Goal: Use online tool/utility: Utilize a website feature to perform a specific function

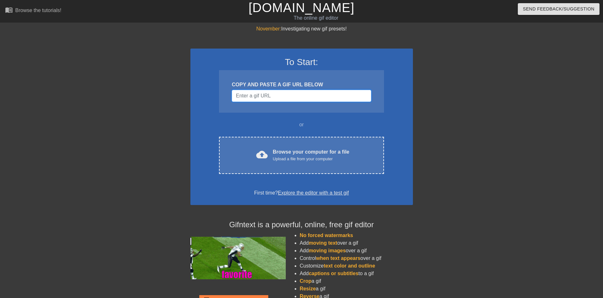
click at [273, 94] on input "Username" at bounding box center [301, 96] width 139 height 12
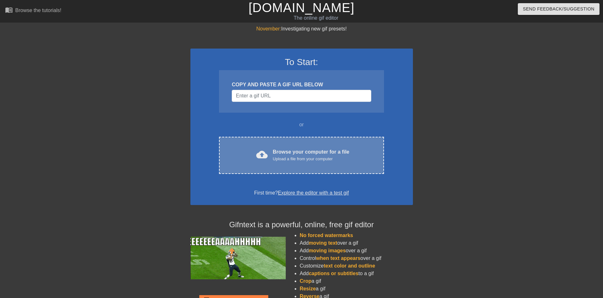
click at [285, 149] on div "Browse your computer for a file Upload a file from your computer" at bounding box center [311, 155] width 77 height 14
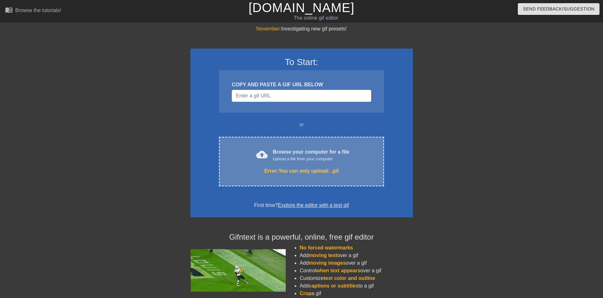
click at [295, 163] on div "cloud_upload Browse your computer for a file Upload a file from your computer E…" at bounding box center [301, 162] width 165 height 50
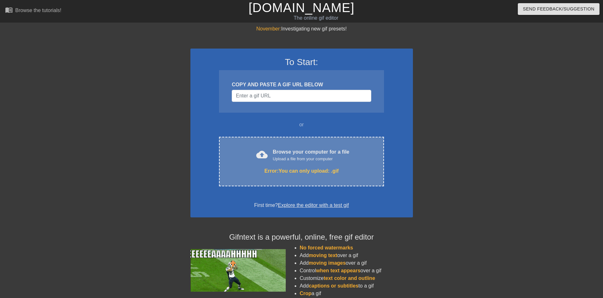
click at [307, 150] on div "Browse your computer for a file Upload a file from your computer" at bounding box center [311, 155] width 77 height 14
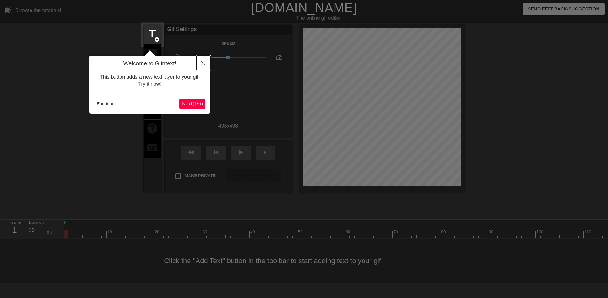
click at [206, 64] on button "Close" at bounding box center [203, 63] width 14 height 15
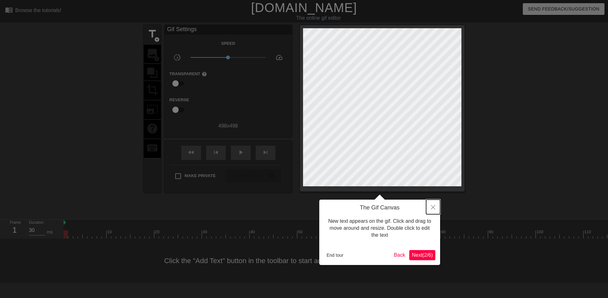
click at [433, 207] on icon "Close" at bounding box center [433, 207] width 4 height 4
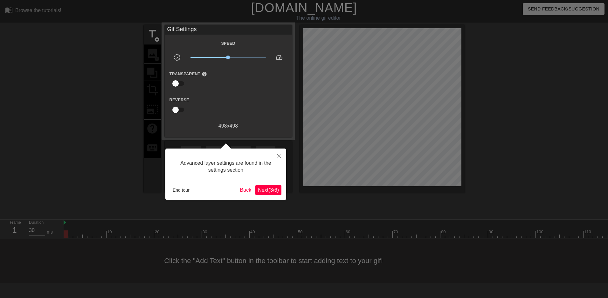
click at [286, 159] on body "menu_book Browse the tutorials! [DOMAIN_NAME] The online gif editor Send Feedba…" at bounding box center [304, 141] width 608 height 283
drag, startPoint x: 286, startPoint y: 159, endPoint x: 279, endPoint y: 156, distance: 7.0
click at [279, 156] on icon "Close" at bounding box center [279, 156] width 4 height 4
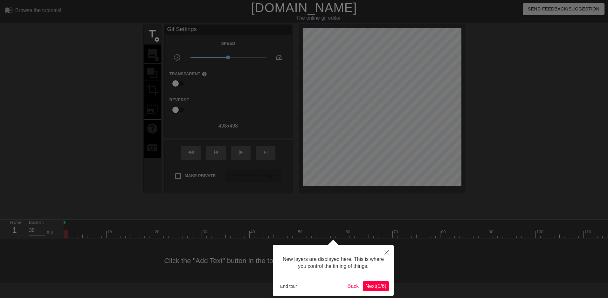
scroll to position [5, 0]
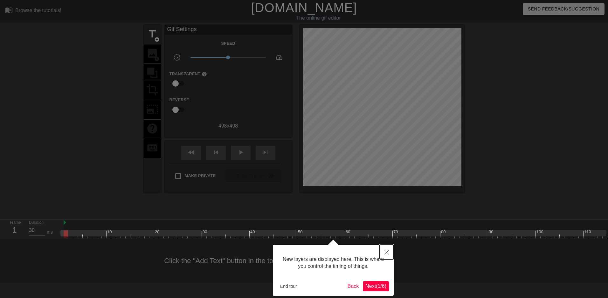
click at [389, 254] on button "Close" at bounding box center [387, 252] width 14 height 15
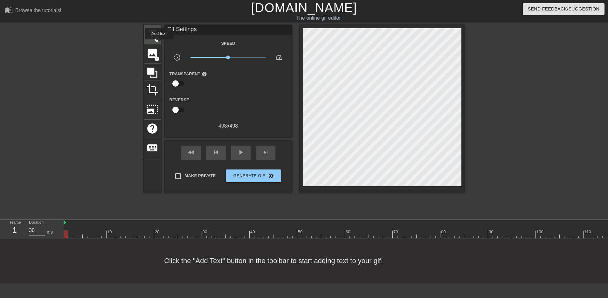
click at [159, 44] on div "title add_circle" at bounding box center [152, 34] width 17 height 19
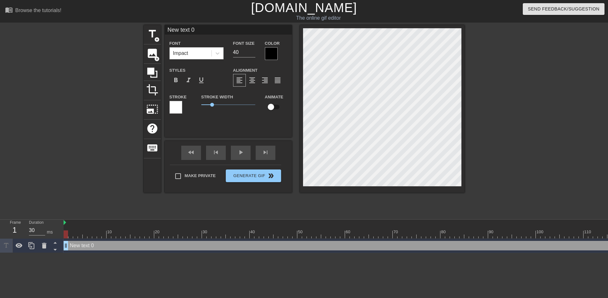
scroll to position [1, 2]
click at [219, 54] on icon at bounding box center [217, 53] width 6 height 6
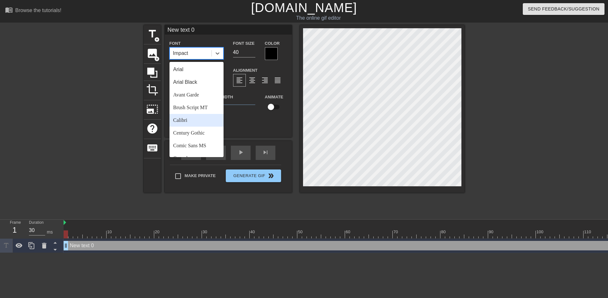
click at [194, 121] on div "Calibri" at bounding box center [196, 120] width 54 height 13
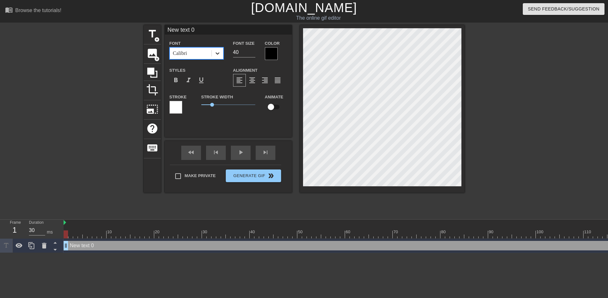
click at [220, 55] on icon at bounding box center [217, 53] width 6 height 6
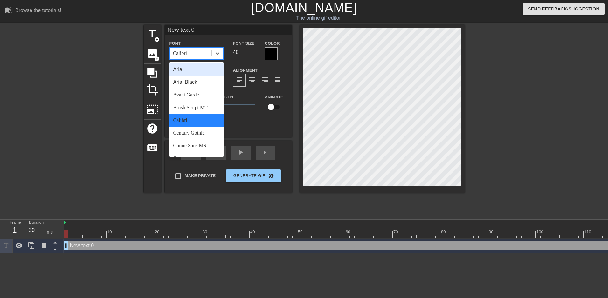
click at [200, 72] on div "Arial" at bounding box center [196, 69] width 54 height 13
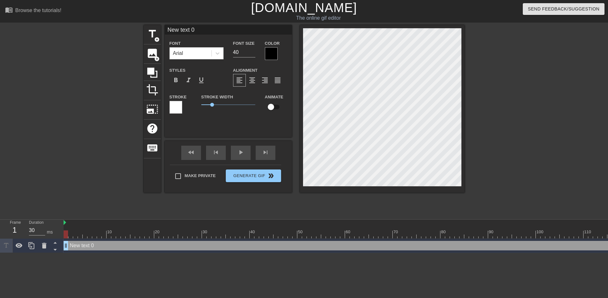
scroll to position [1, 1]
type input "B"
type textarea "B"
type input "BA"
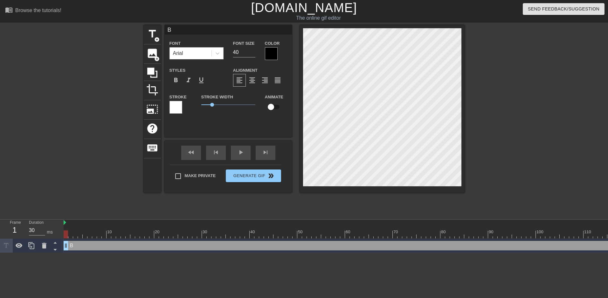
type textarea "BA"
type input "BAO"
type textarea "BAO"
type input "BAOT"
type textarea "BAOT"
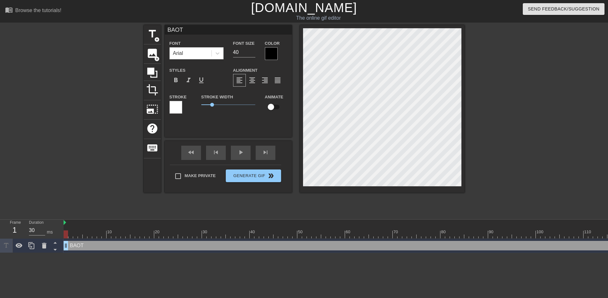
type input "BAO"
type textarea "BAO"
type input "BA"
type textarea "BA"
type input "BAI"
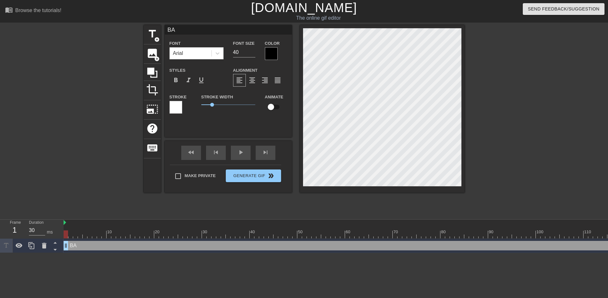
type textarea "BAI"
type input "BAIT"
type textarea "BAIT"
click at [157, 40] on span "add_circle" at bounding box center [156, 39] width 5 height 5
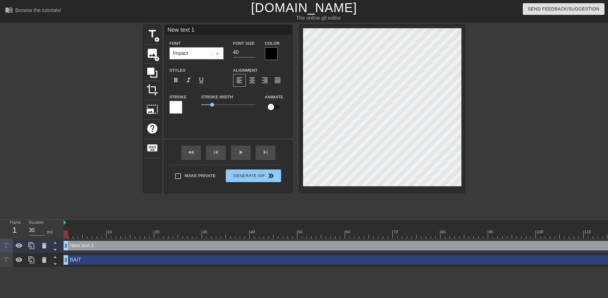
click at [212, 54] on div at bounding box center [217, 53] width 11 height 11
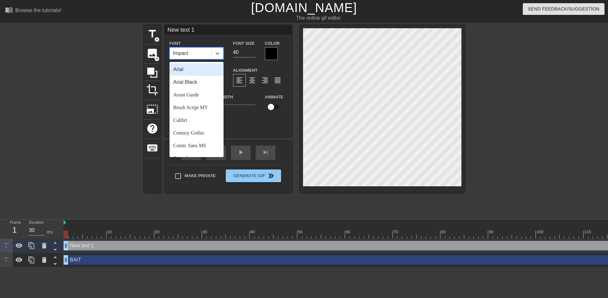
click at [204, 65] on div "Arial" at bounding box center [196, 69] width 54 height 13
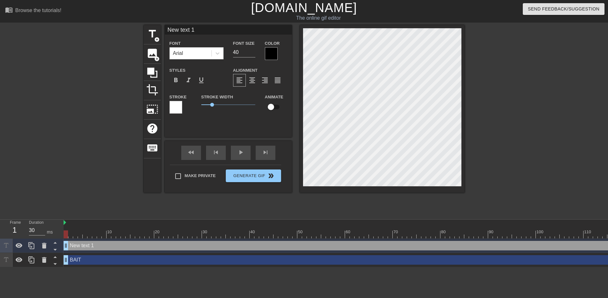
type input "s"
type textarea "s"
type input "sU"
type textarea "sU"
type input "sUS"
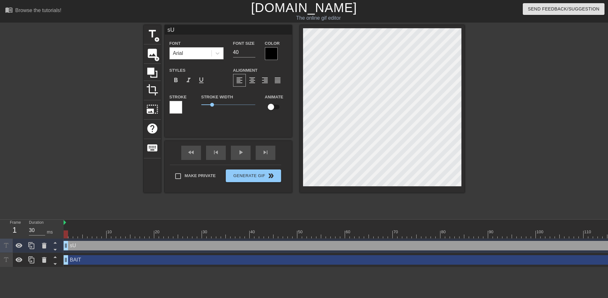
type textarea "sUS"
type input "sUSC"
type textarea "sUSC"
type input "sUS"
type textarea "sUS"
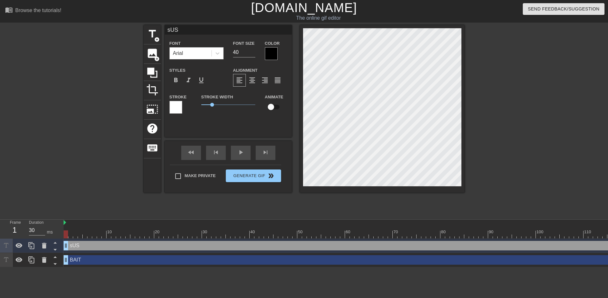
type input "sU"
type textarea "sU"
type input "s"
type textarea "s"
type input "D"
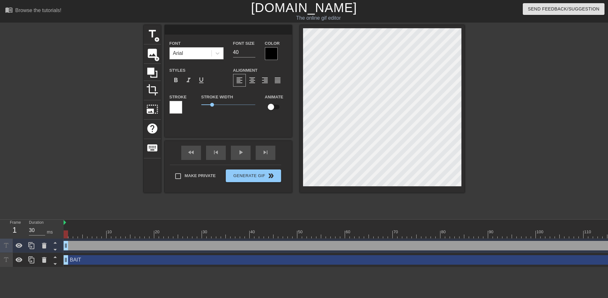
type textarea "D"
type input "S"
type textarea "S"
type input "SD"
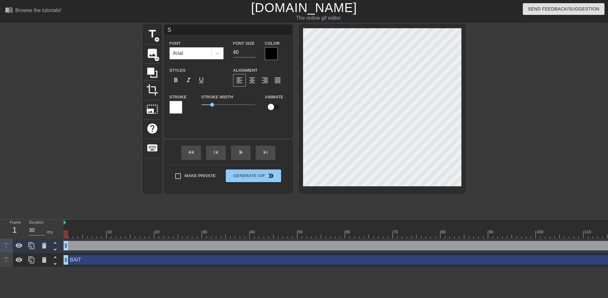
type textarea "SD"
type input "S"
type textarea "S"
type input "SU"
type textarea "SU"
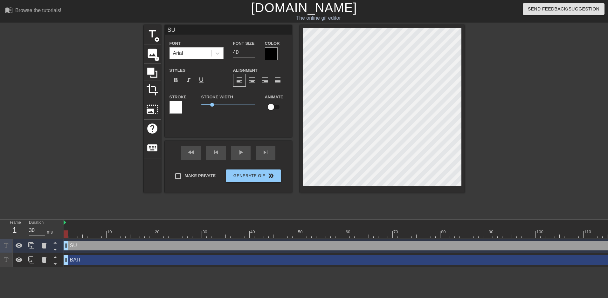
type input "SUc"
type textarea "SUc"
type input "SUcs"
type textarea "SUcs"
type input "SUc"
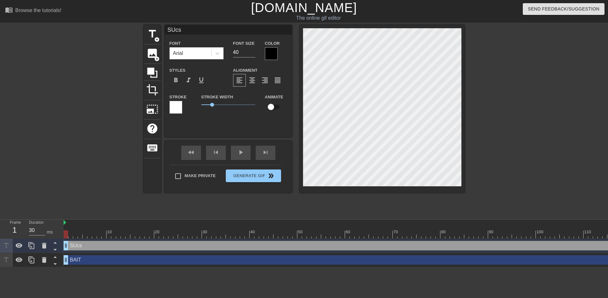
type textarea "SUc"
type input "SU"
type textarea "SU"
type input "S"
type textarea "S"
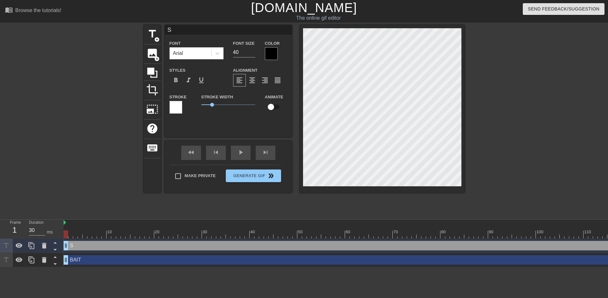
type input "Su"
type textarea "Suc"
type input "Sucs"
type textarea "Sucs"
type input "Sucse"
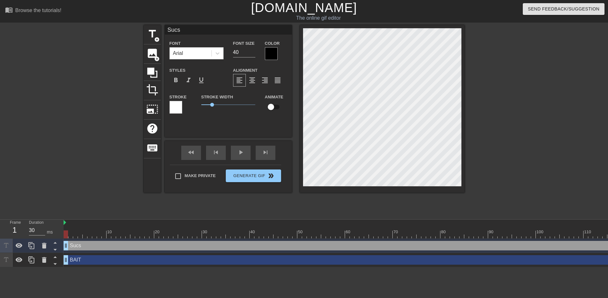
type textarea "Sucse"
type input "Sucsef"
type textarea "Sucsef"
type input "Sucsefu"
type textarea "Sucsefu"
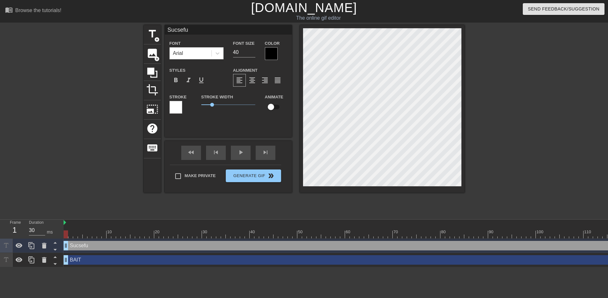
type input "Sucseful"
type textarea "Sucseful"
type input "Sucsefull"
type textarea "Sucsefull"
type input "Sucsefull"
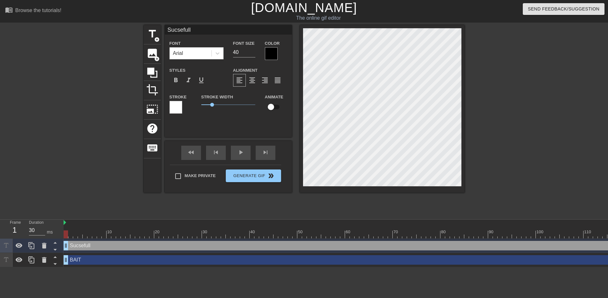
scroll to position [1, 2]
type textarea "Sucsefull"
paste textarea "successful"
type input "successful"
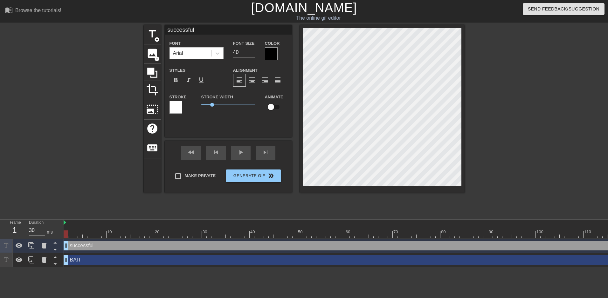
type textarea "successful"
type input "successful"
type textarea "successful"
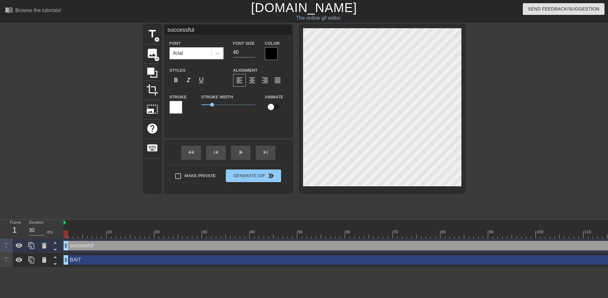
type input "uccessful"
type textarea "Successful"
type input "Successful"
type input "Sccessful"
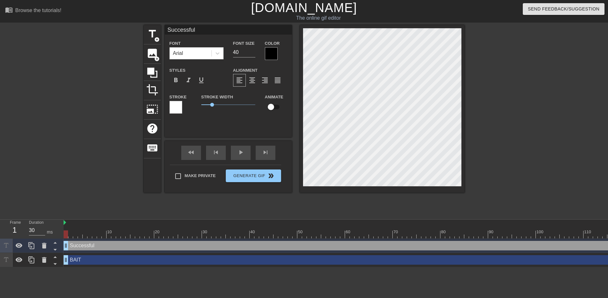
type textarea "Sccessful"
type input "SUccessful"
type textarea "SUccessful"
type input "SUCessful"
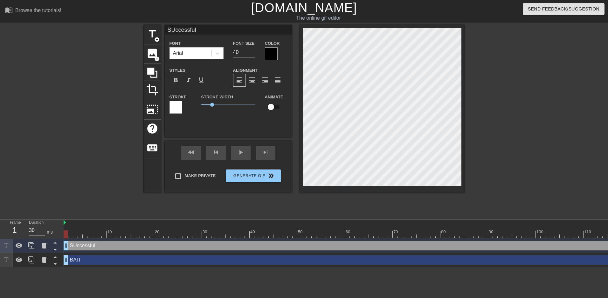
type textarea "SUCessful"
type input "SUCCessful"
type textarea "SUCCessful"
type input "SUCCE"
type textarea "SUCCE"
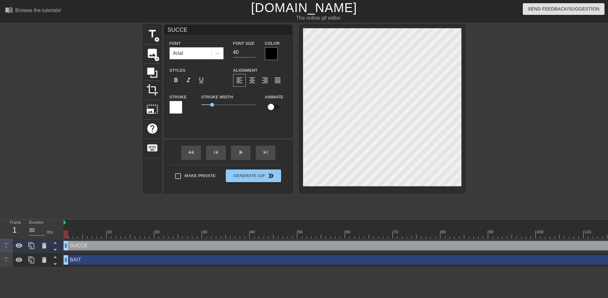
type input "SUCCES"
type textarea "SUCCES"
type input "SUCCESS"
type textarea "SUCCESS"
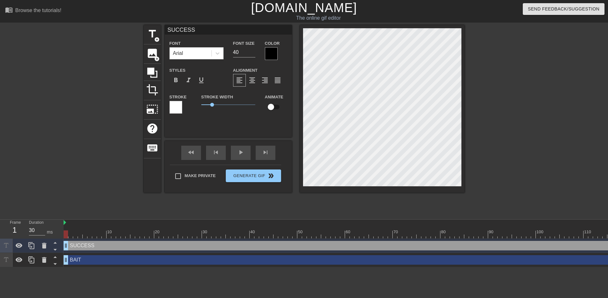
type input "SUCCESSF"
type textarea "SUCCESSF"
type input "SUCCESSFU"
type textarea "SUCCESSFU"
type input "SUCCESSFUL"
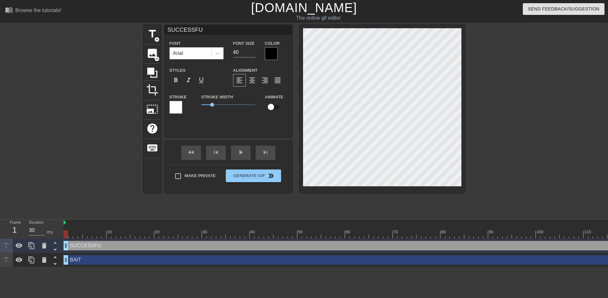
type textarea "SUCCESSFUL"
type input "SUCCESSFUL"
type textarea "SUCCESSFUL"
type input "BAIT"
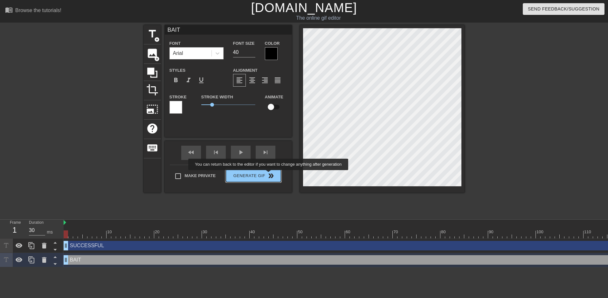
click at [269, 175] on span "double_arrow" at bounding box center [271, 176] width 8 height 8
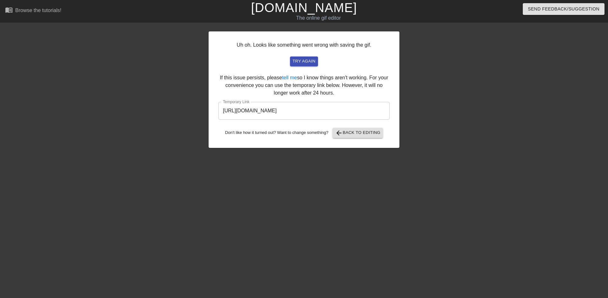
click at [235, 5] on h1 "[DOMAIN_NAME]" at bounding box center [304, 7] width 196 height 15
click at [249, 1] on h1 "[DOMAIN_NAME]" at bounding box center [304, 7] width 196 height 15
